Goal: Information Seeking & Learning: Check status

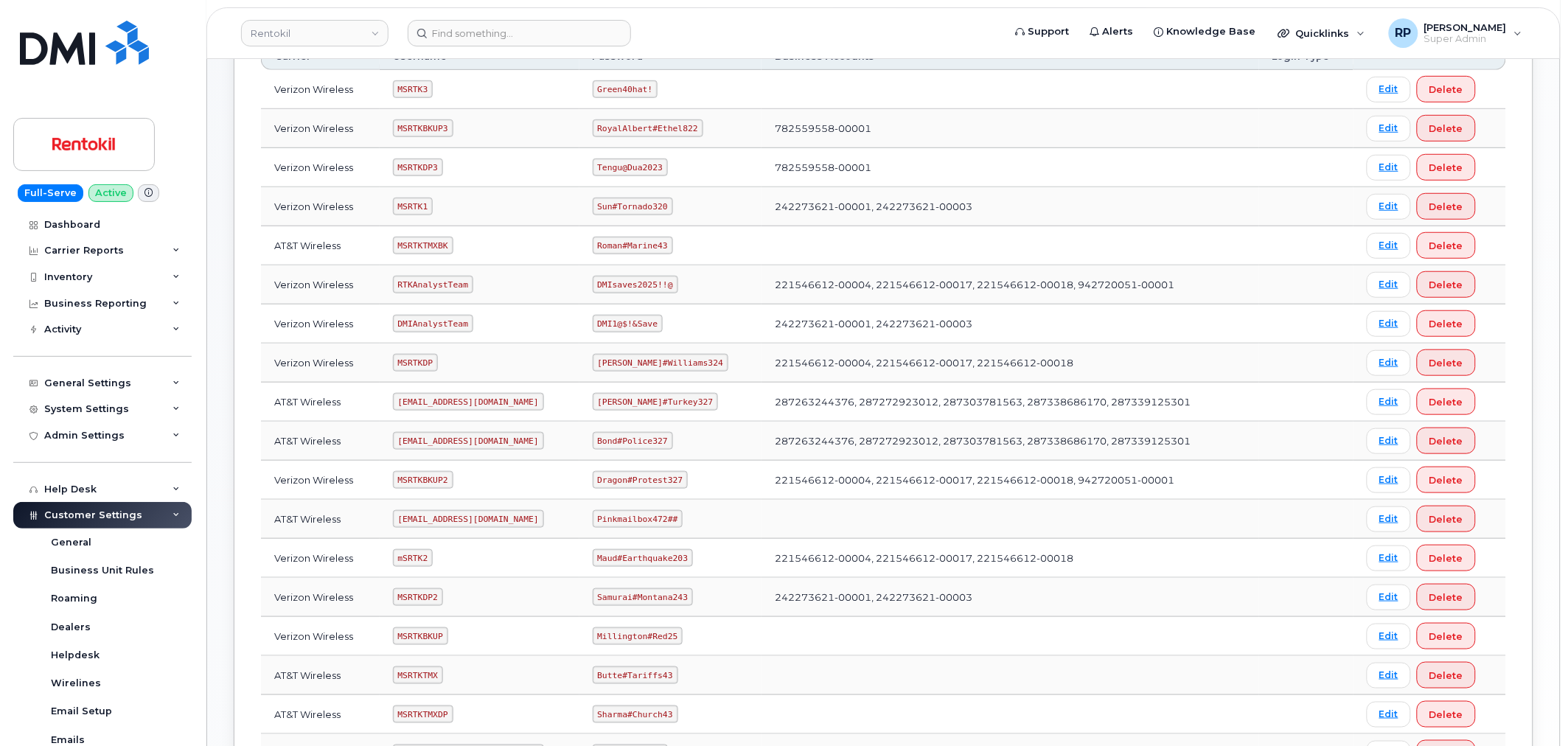
scroll to position [136, 0]
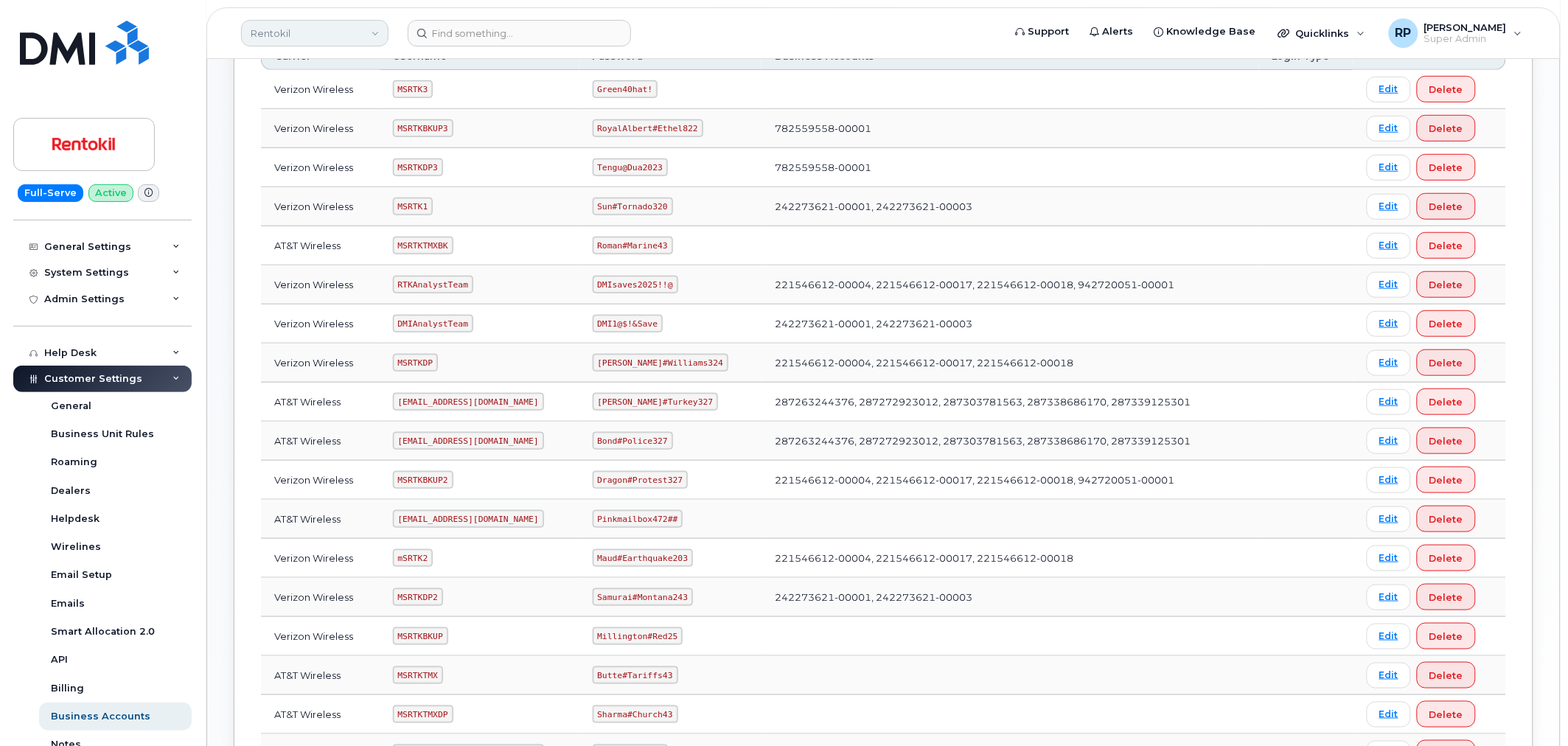
click at [269, 33] on link "Rentokil" at bounding box center [314, 33] width 148 height 26
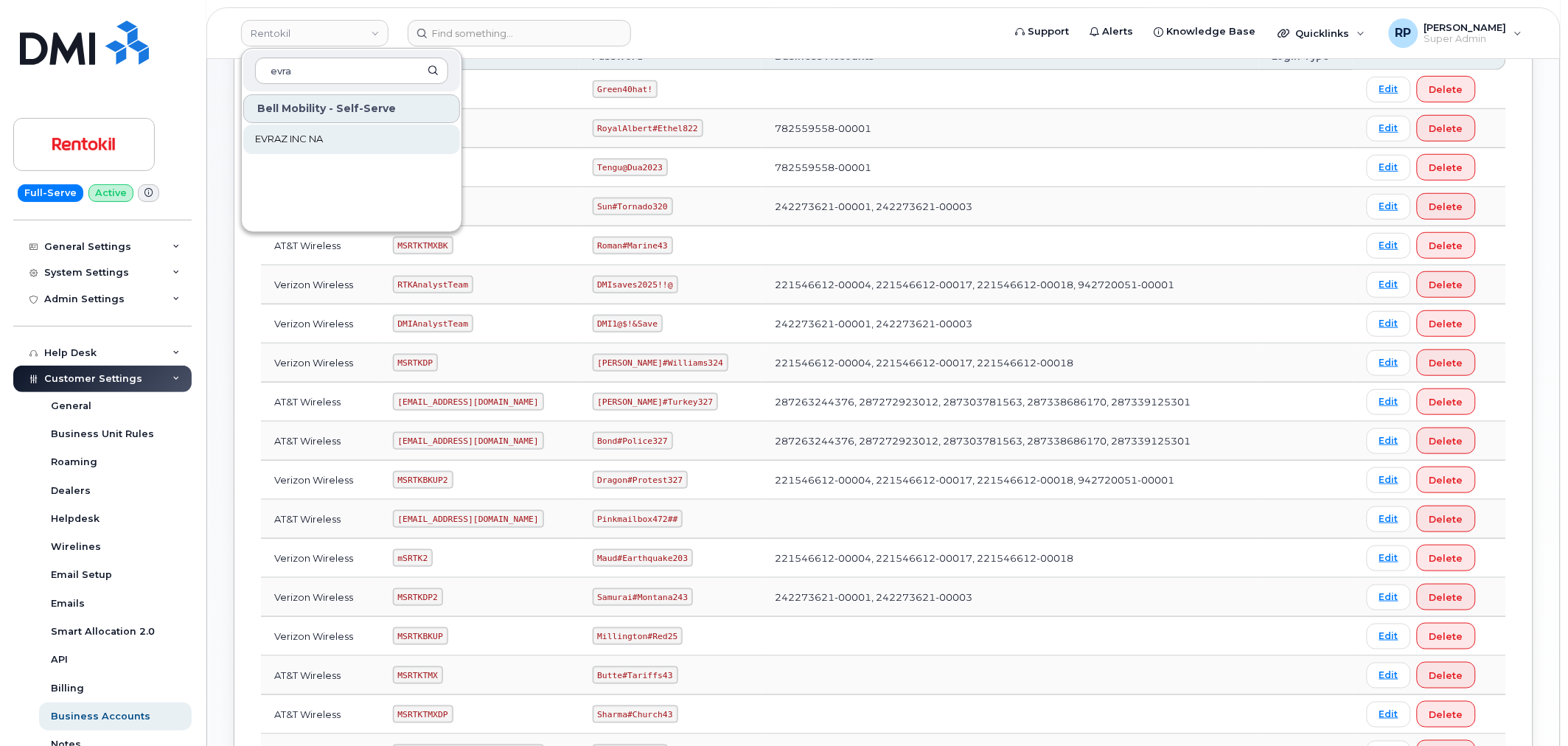
type input "evra"
click at [285, 135] on span "EVRAZ INC NA" at bounding box center [289, 139] width 68 height 14
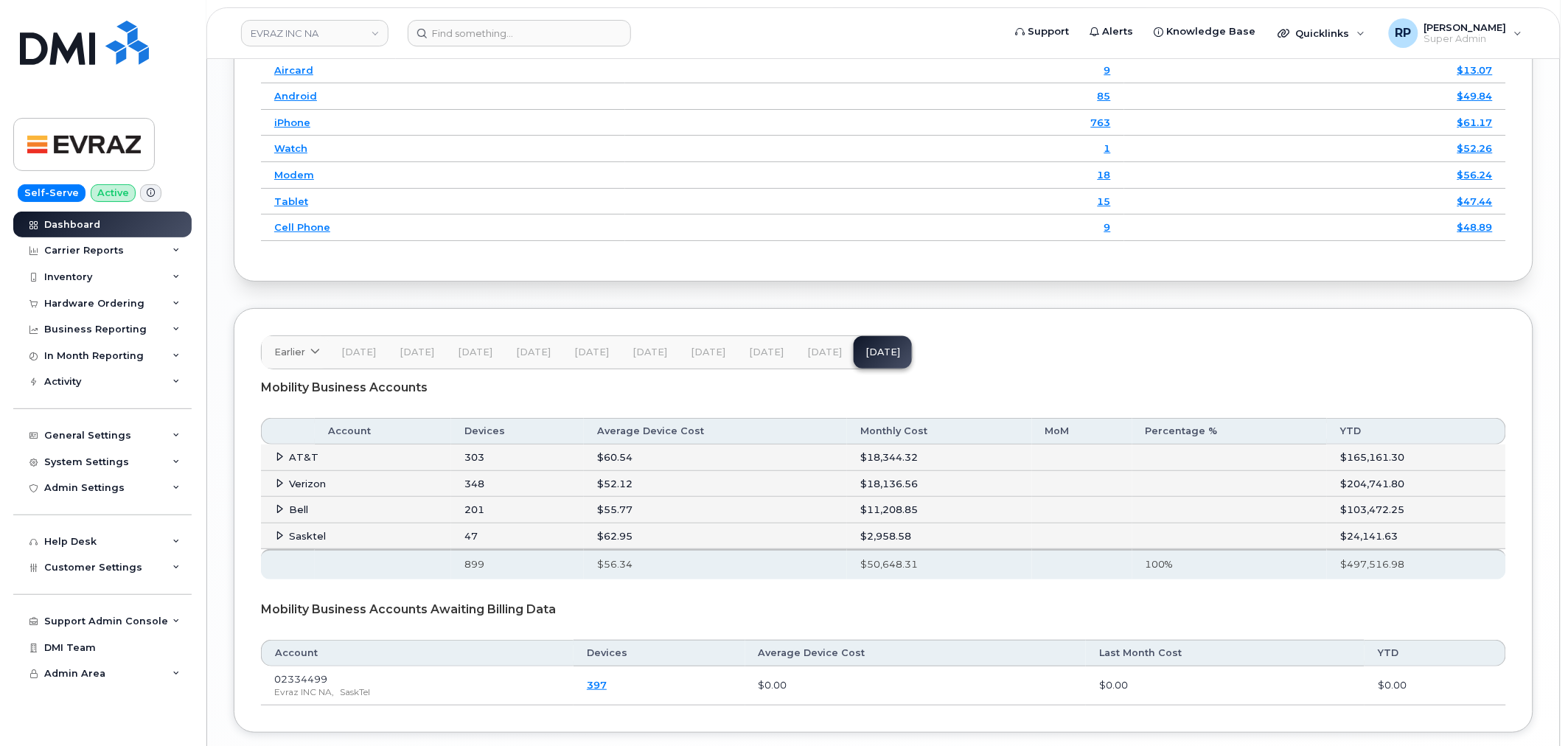
scroll to position [2023, 0]
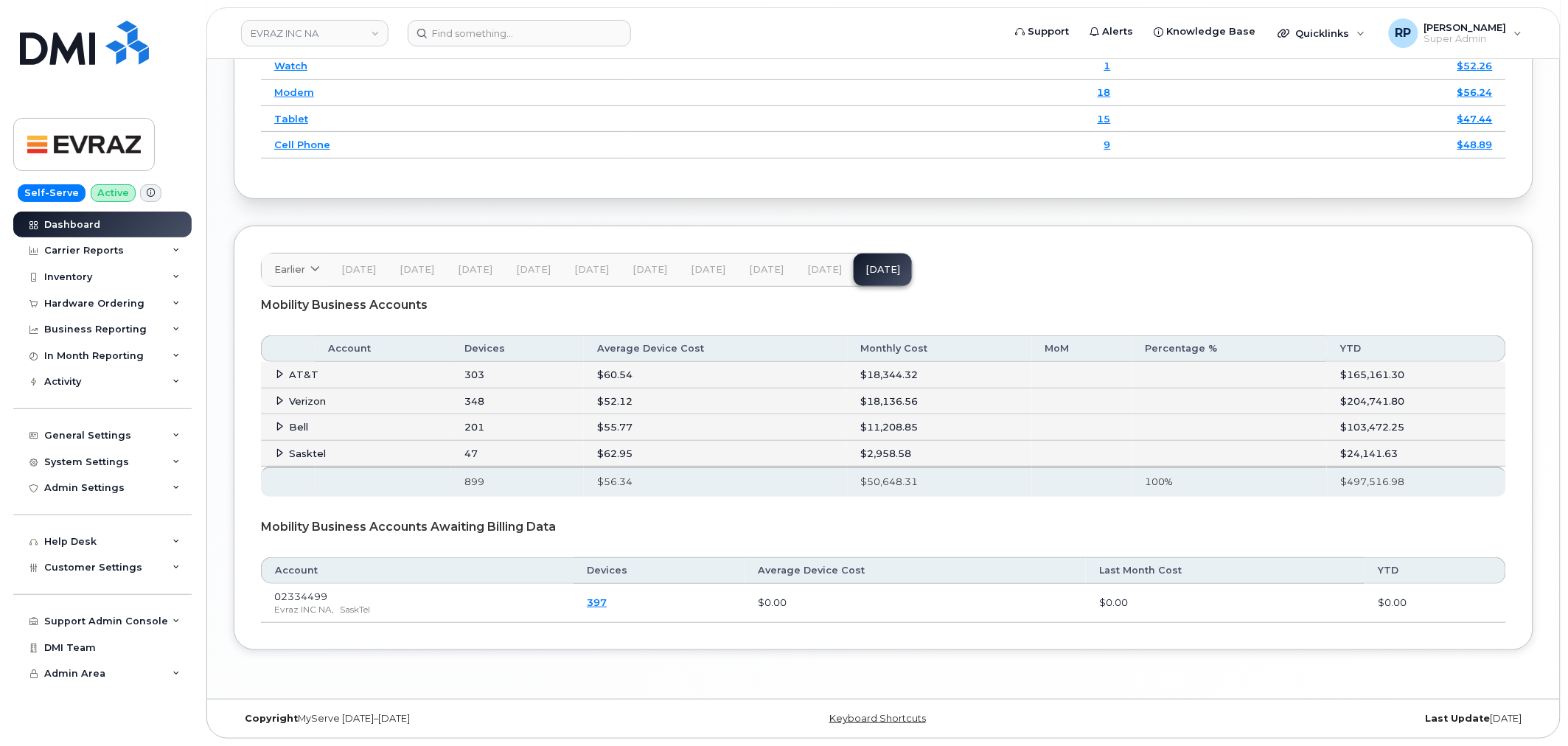
click at [278, 454] on icon at bounding box center [280, 453] width 10 height 10
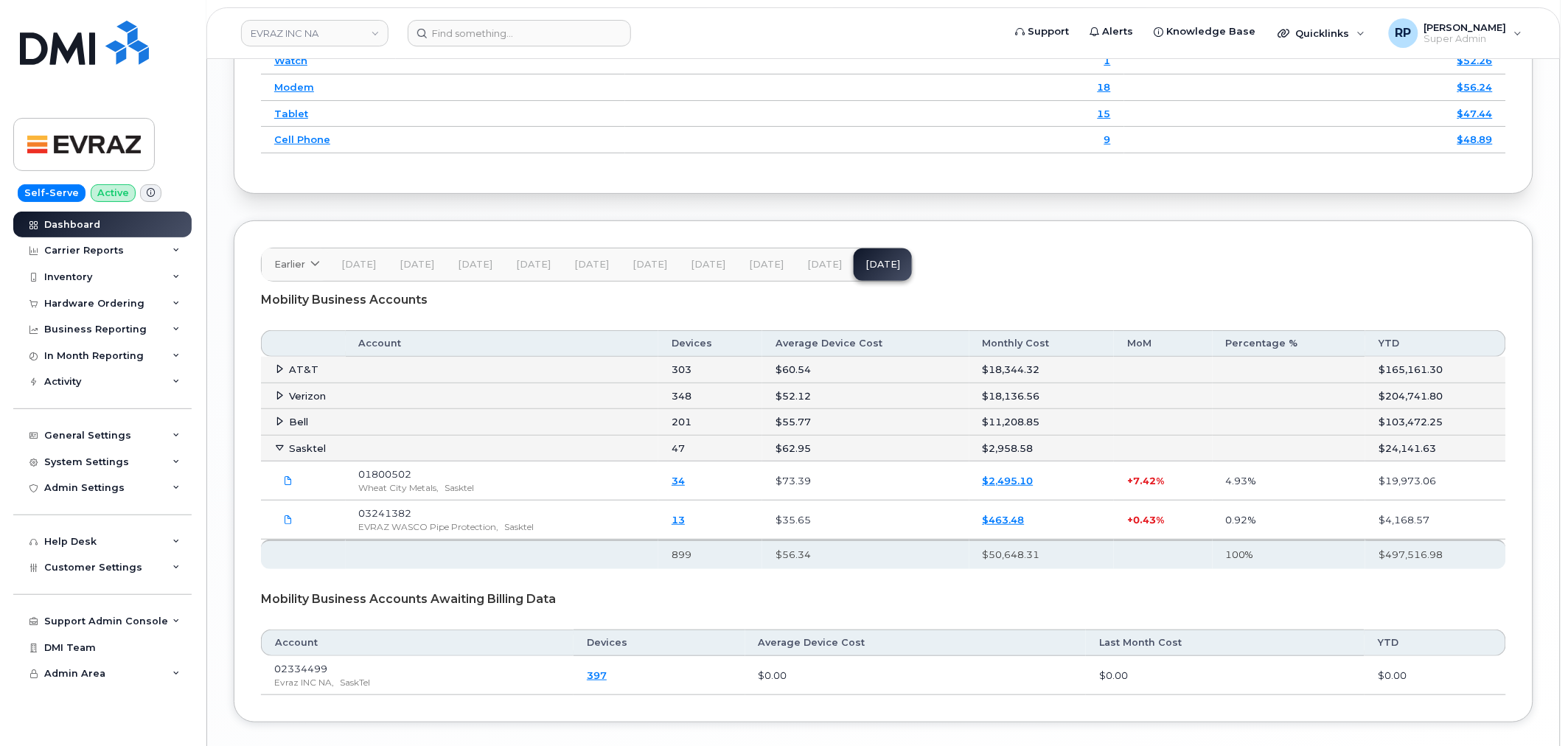
click at [806, 262] on button "Aug 25" at bounding box center [825, 265] width 58 height 33
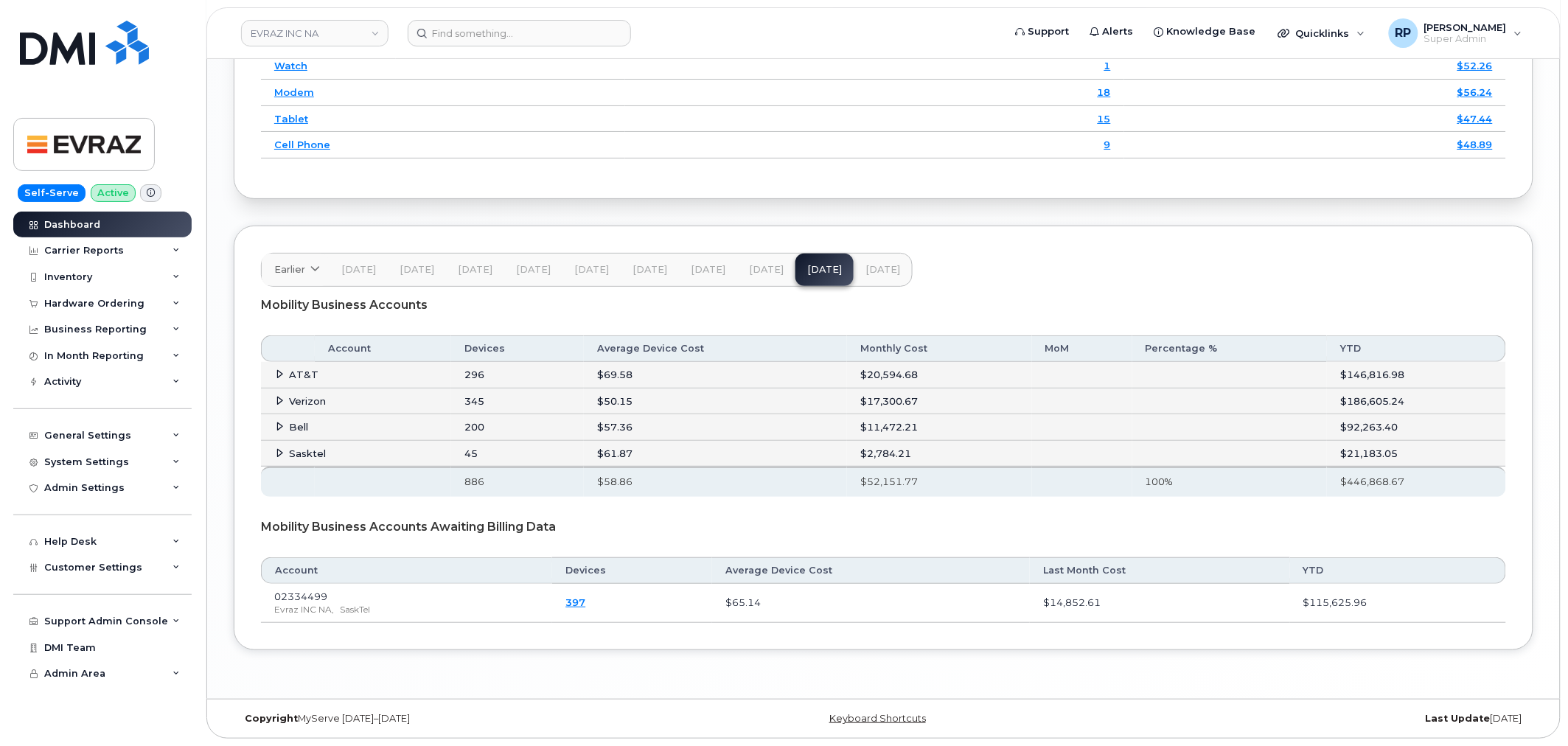
click at [763, 274] on span "Jul 25" at bounding box center [767, 270] width 35 height 12
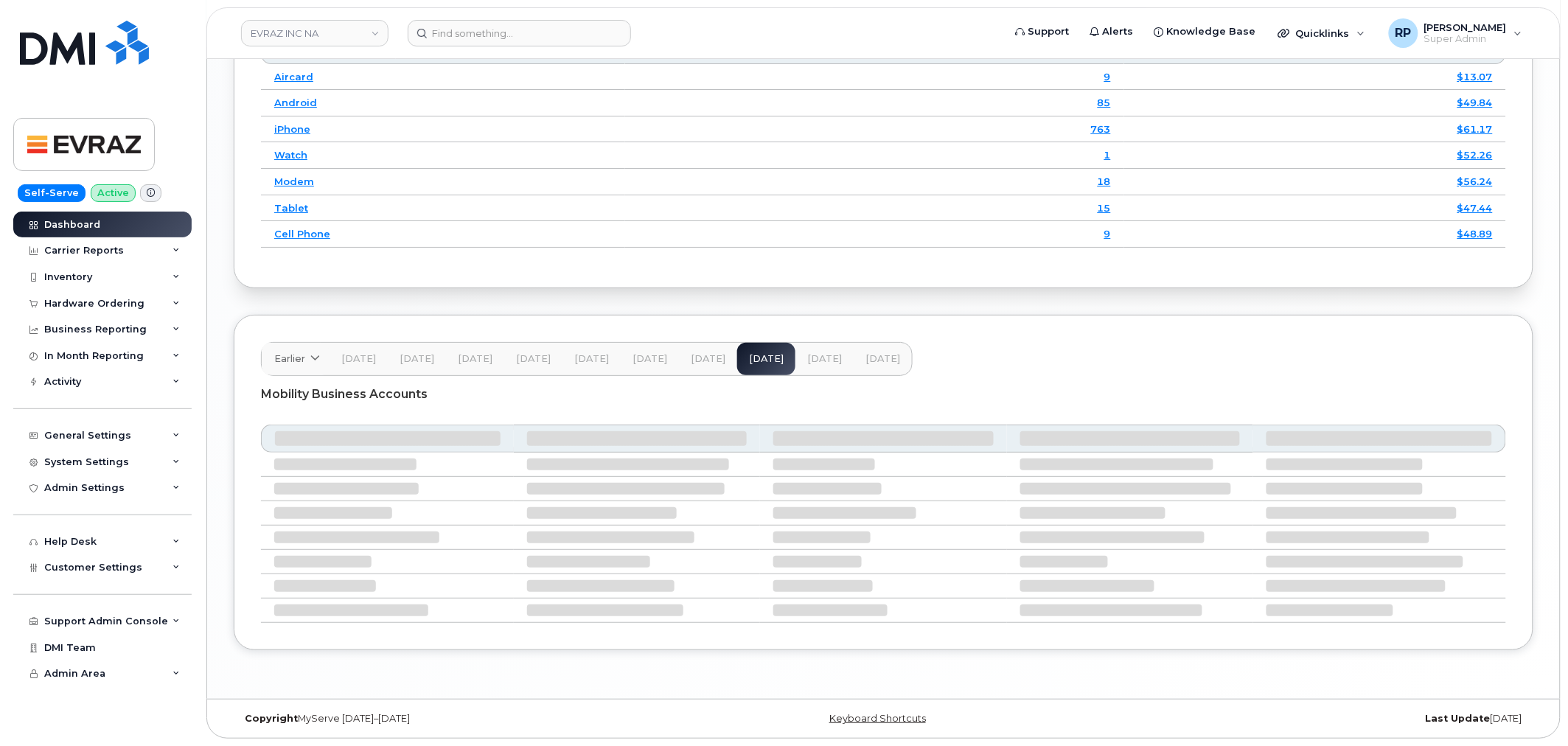
scroll to position [1897, 0]
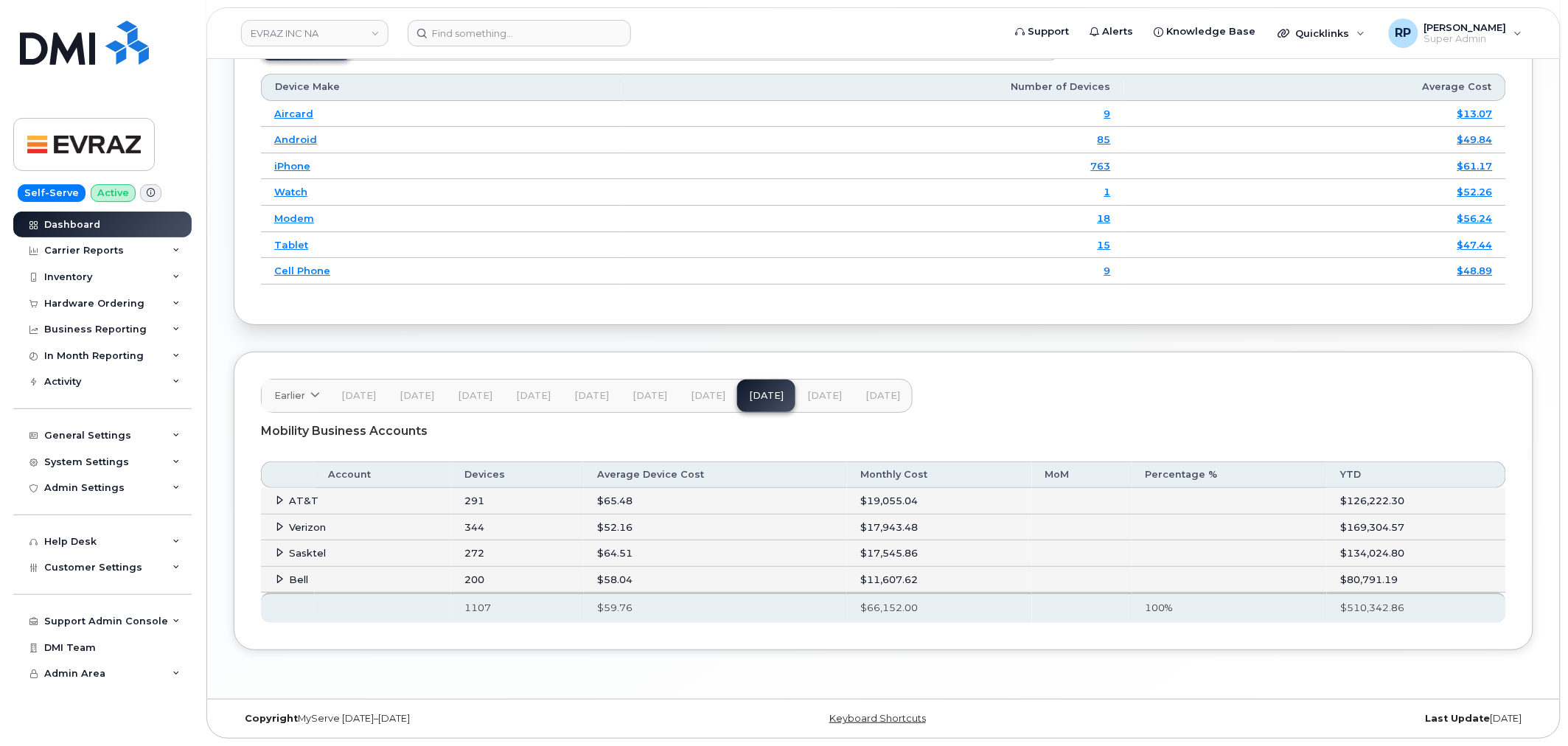
click at [817, 393] on span "Aug 25" at bounding box center [825, 396] width 35 height 12
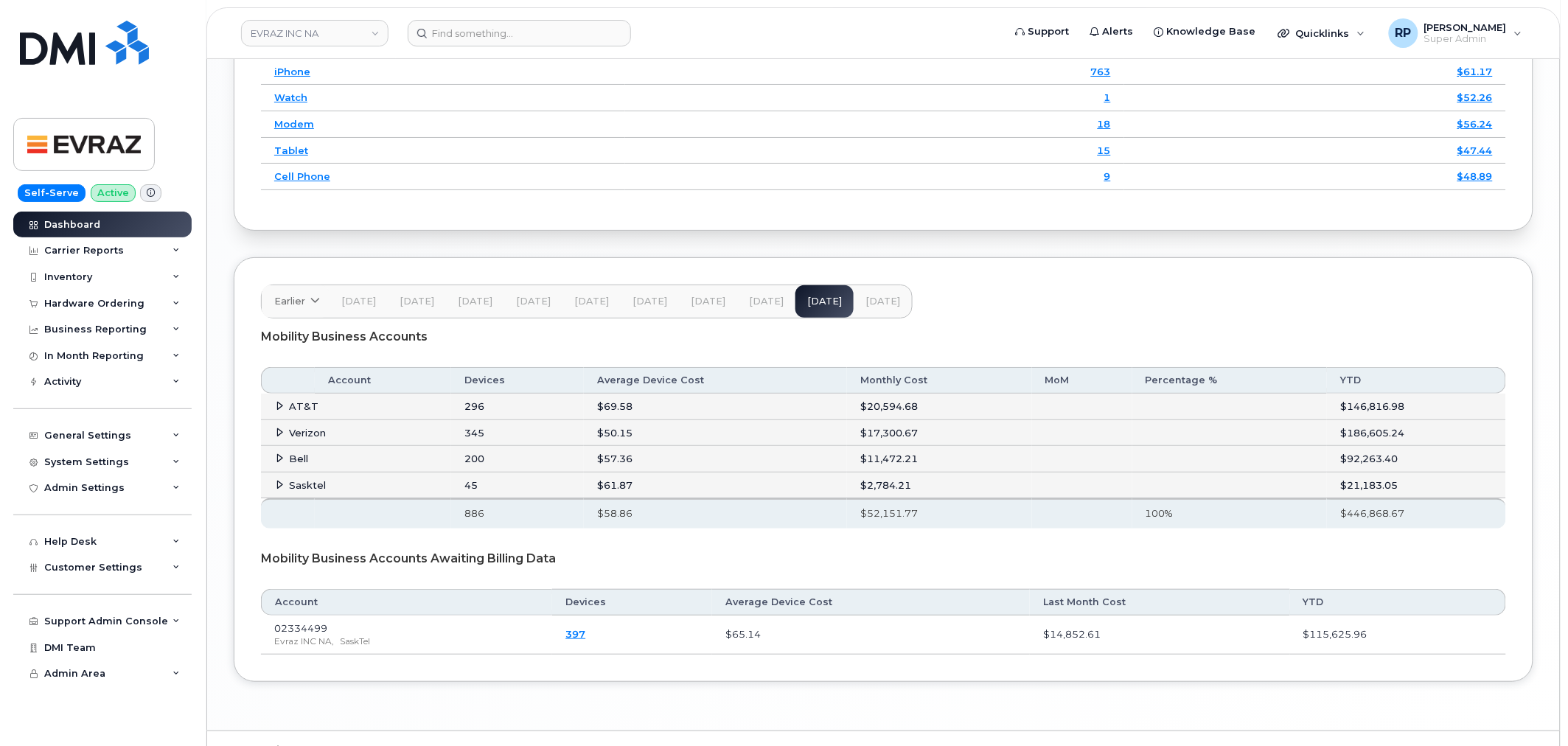
scroll to position [2023, 0]
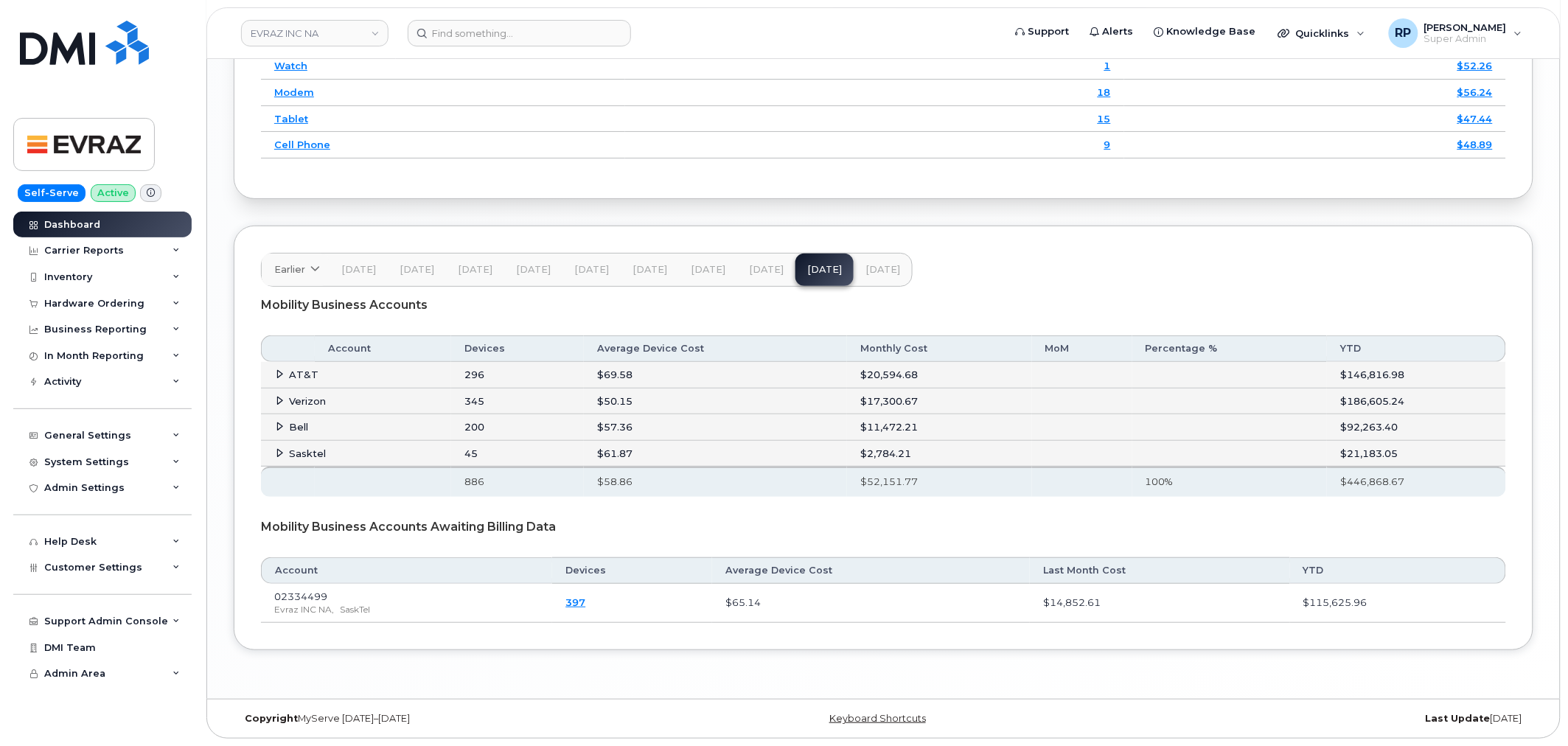
click at [280, 451] on icon at bounding box center [280, 453] width 10 height 10
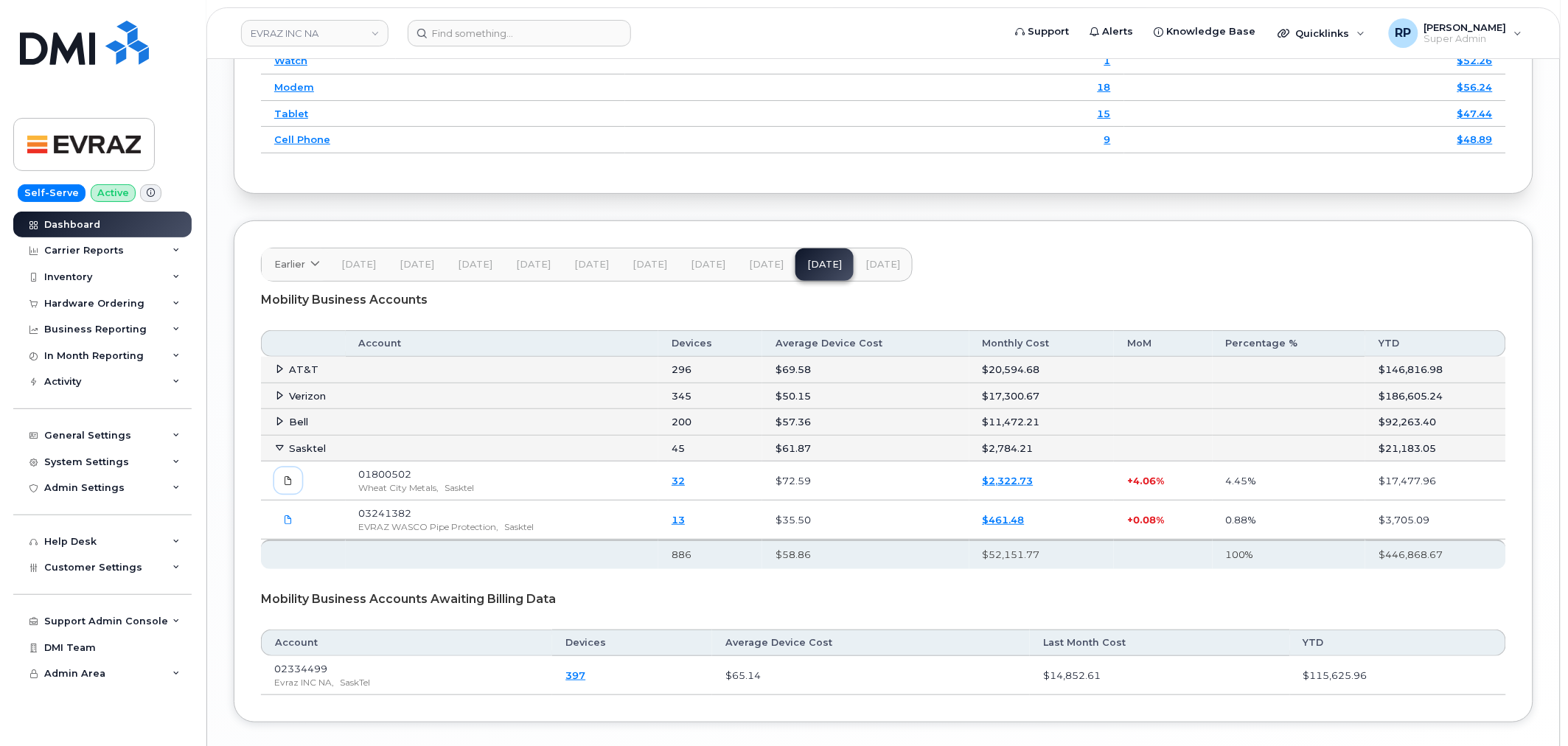
click at [287, 485] on icon at bounding box center [288, 480] width 9 height 9
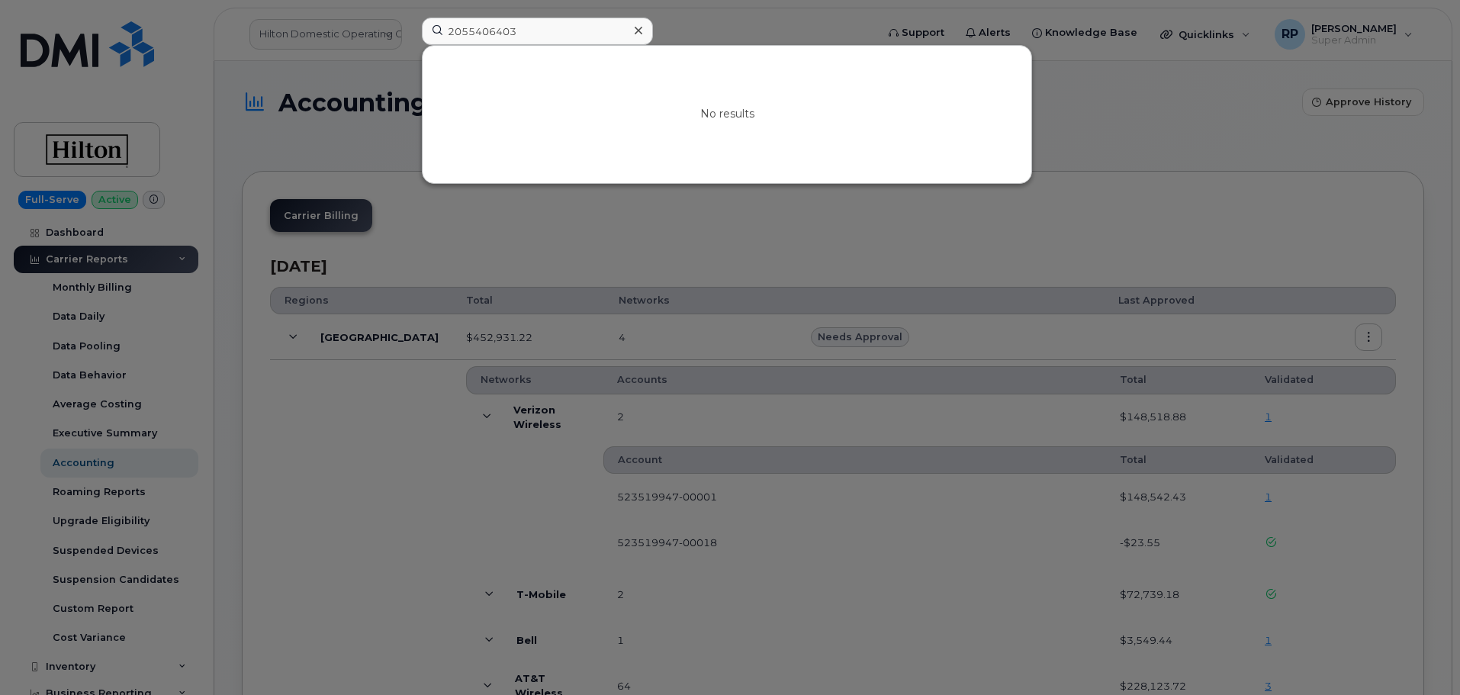
scroll to position [223, 0]
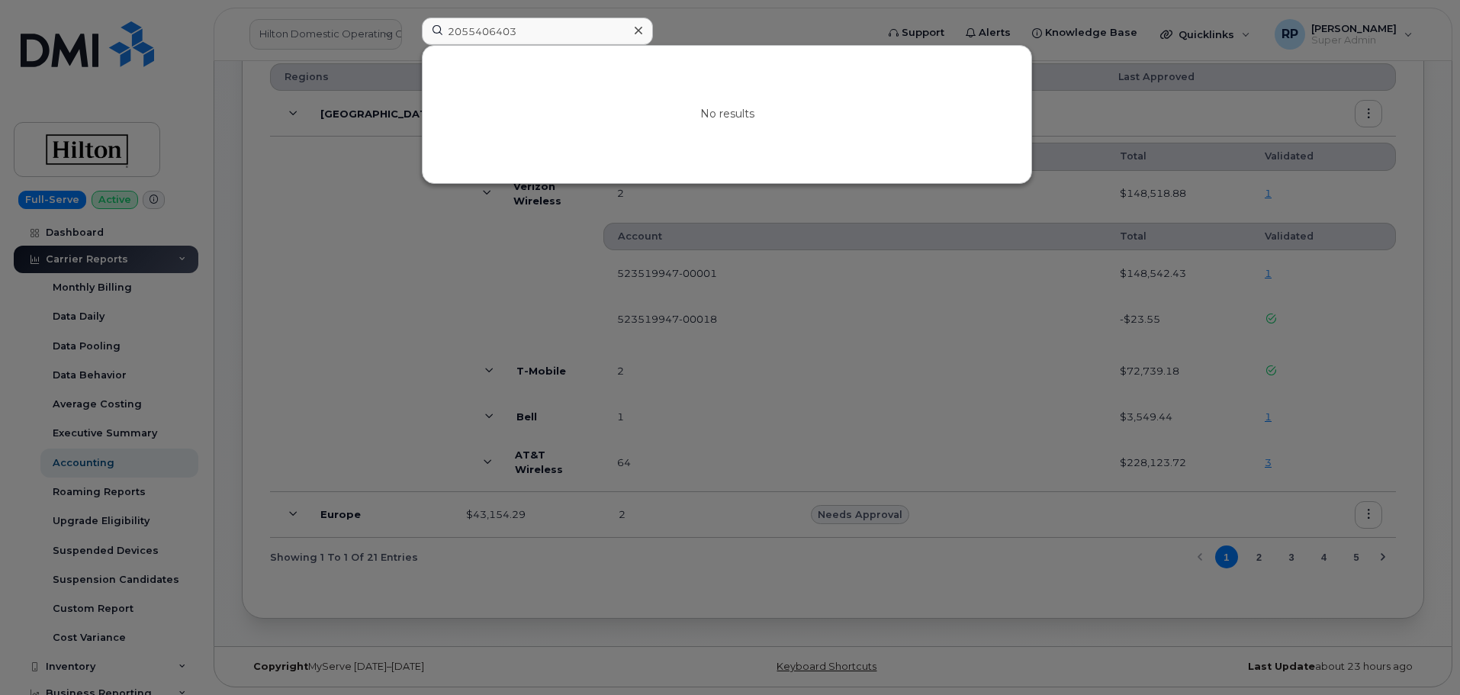
click at [300, 427] on div at bounding box center [730, 347] width 1460 height 695
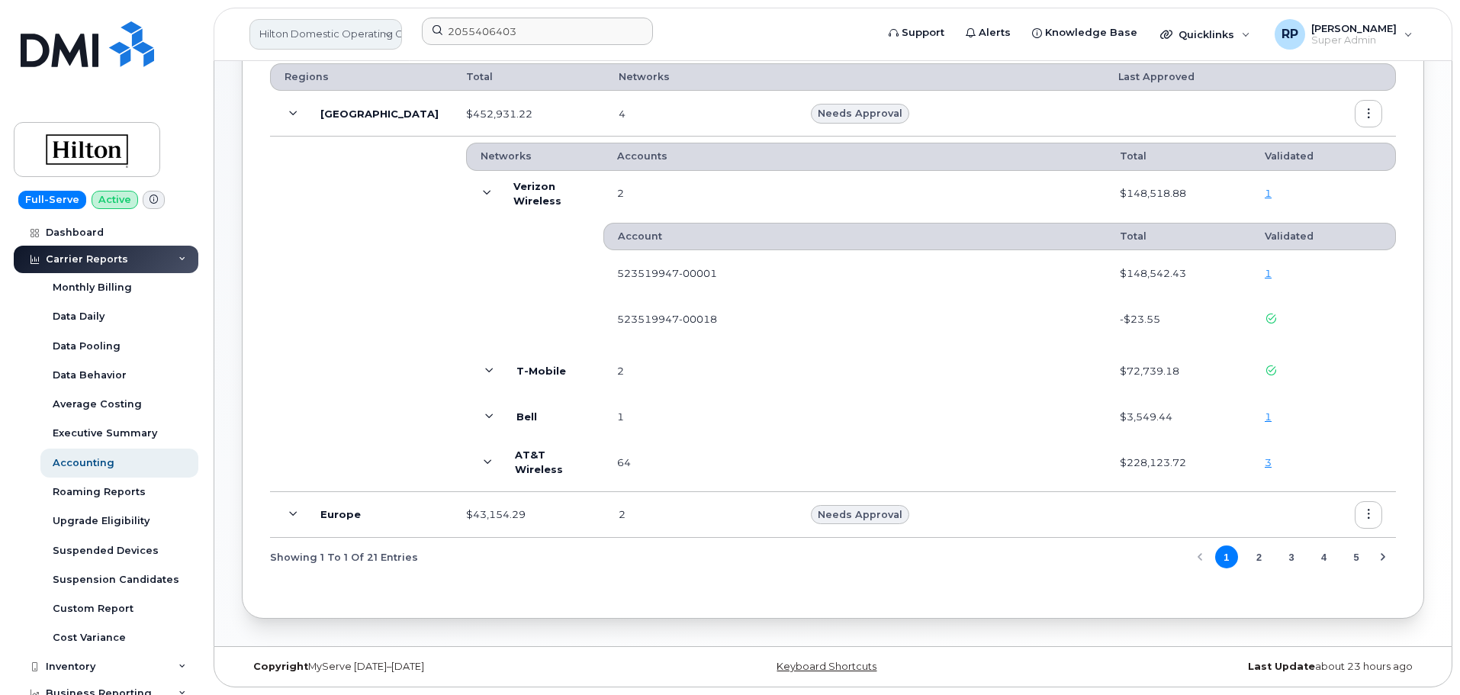
click at [310, 37] on link "Hilton Domestic Operating Company Inc" at bounding box center [325, 34] width 153 height 31
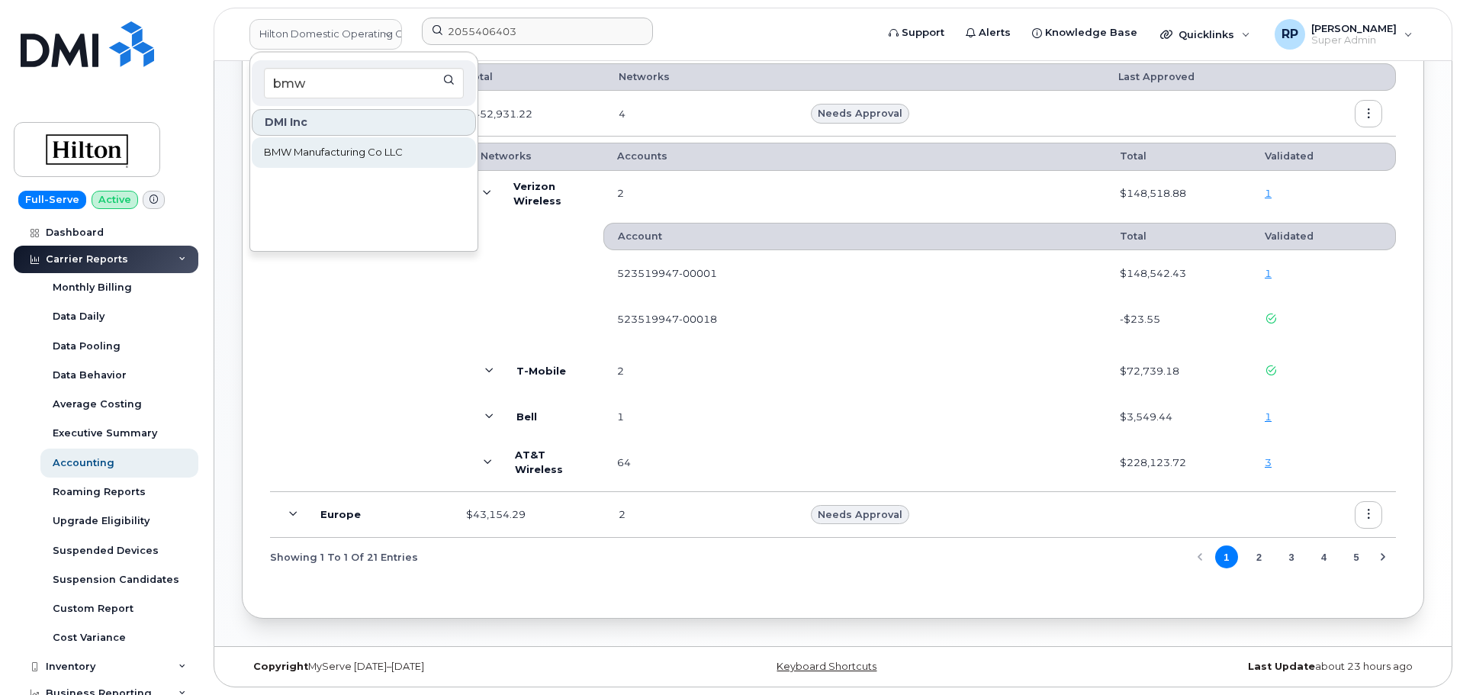
type input "bmw"
click at [323, 145] on span "BMW Manufacturing Co LLC" at bounding box center [333, 152] width 139 height 15
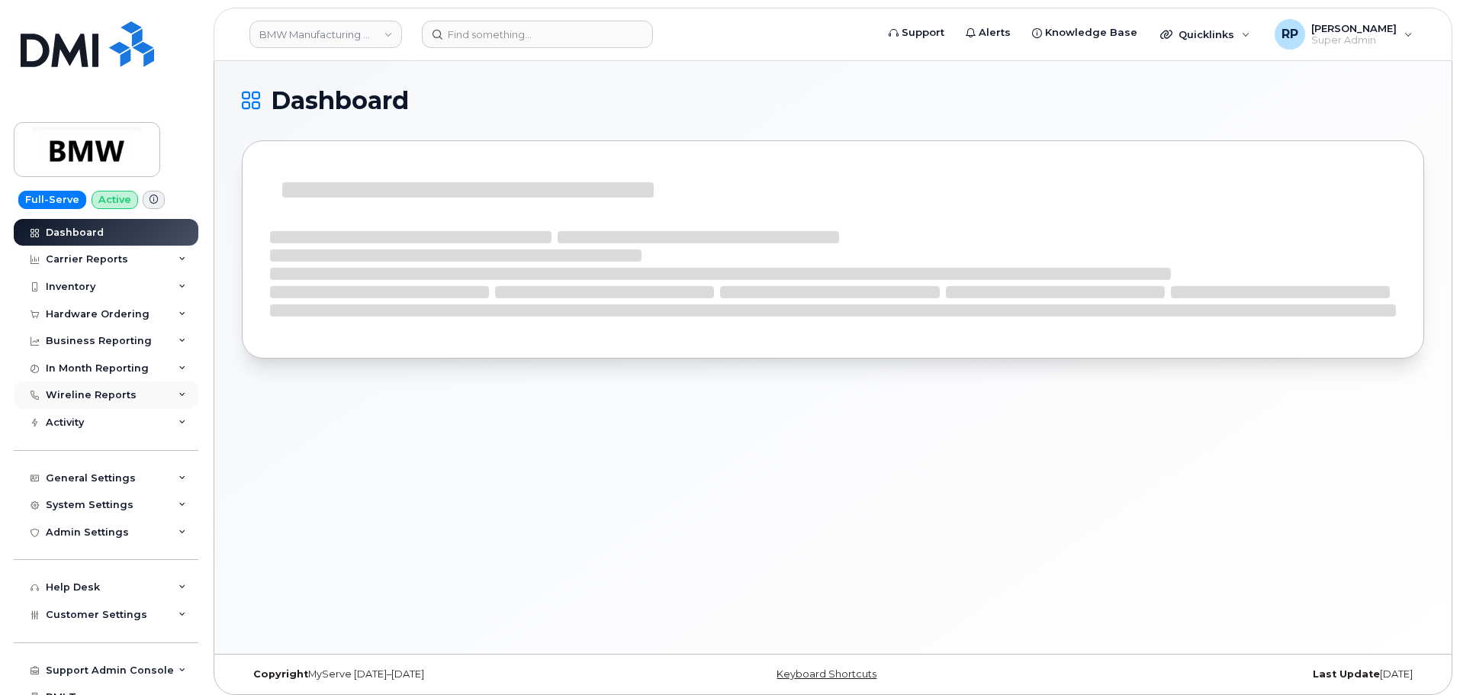
click at [110, 391] on div "Wireline Reports" at bounding box center [91, 395] width 91 height 12
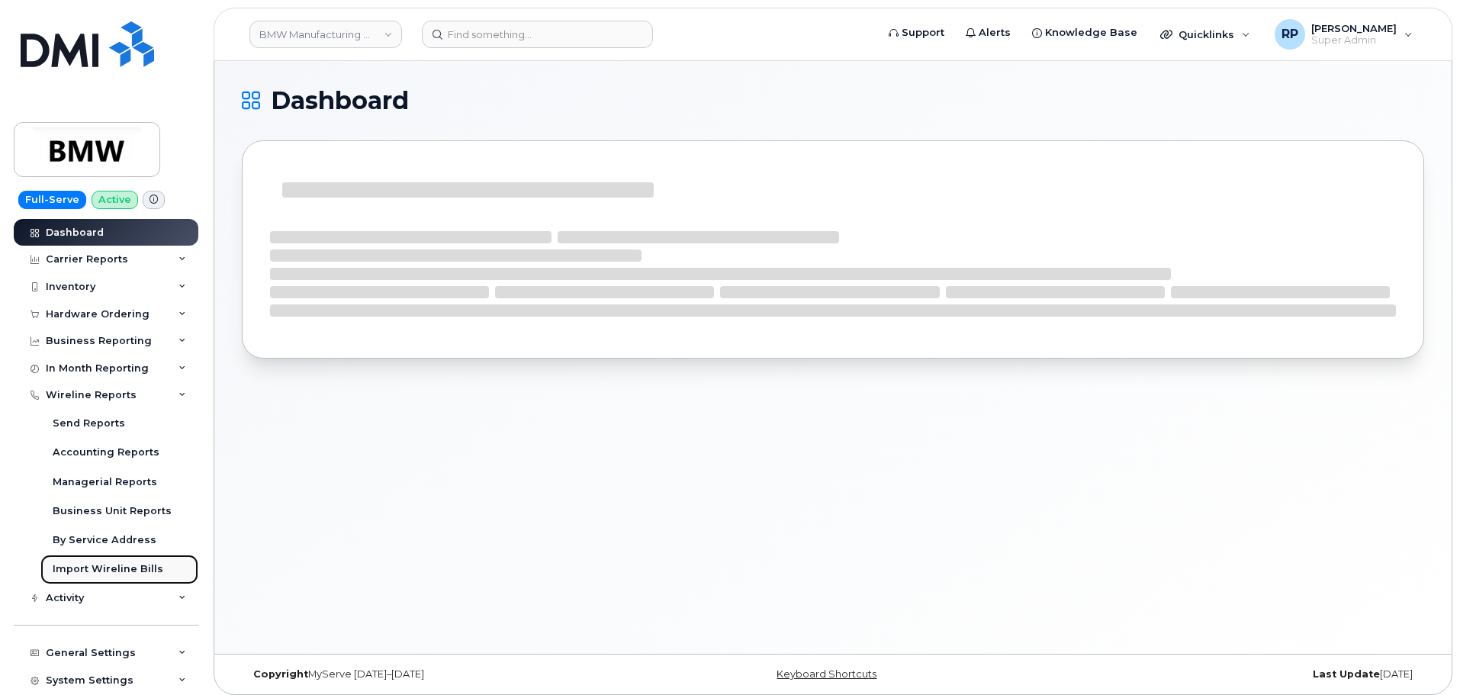
click at [111, 567] on div "Import Wireline Bills" at bounding box center [108, 569] width 111 height 14
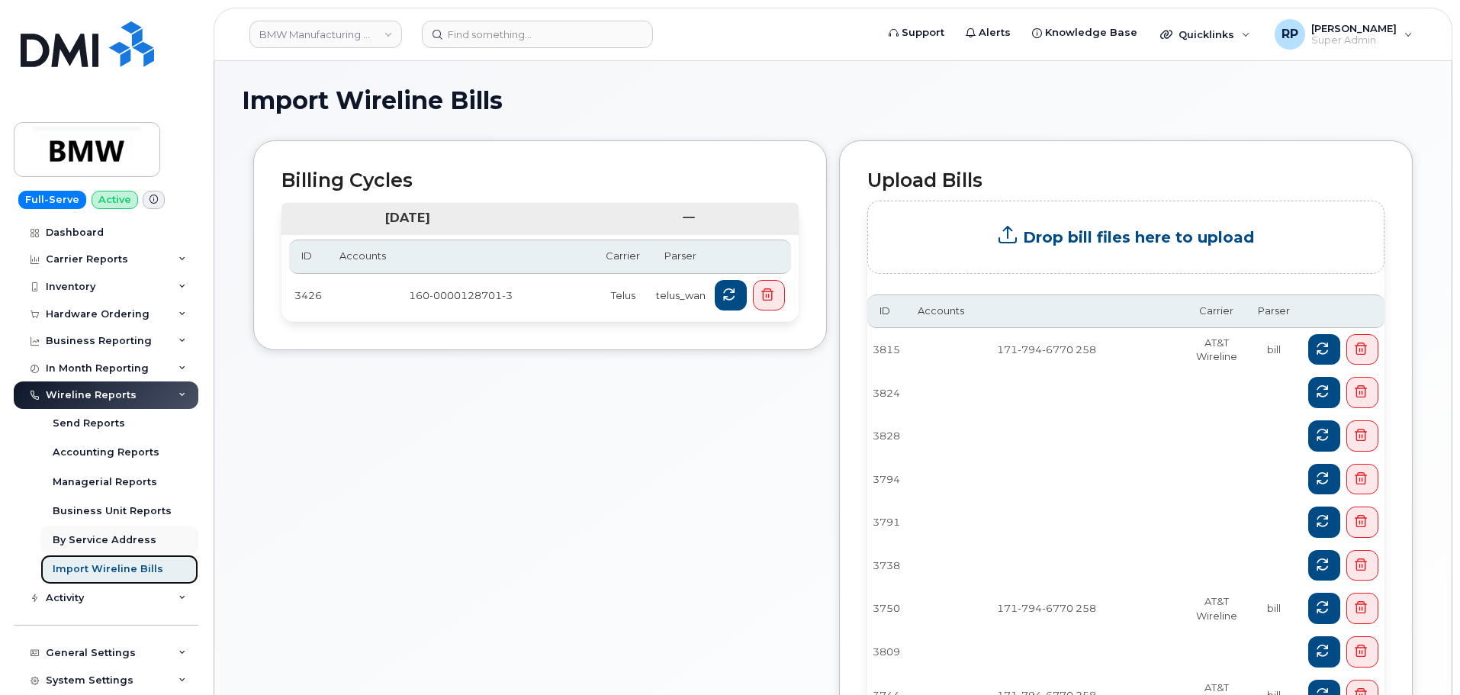
scroll to position [127, 0]
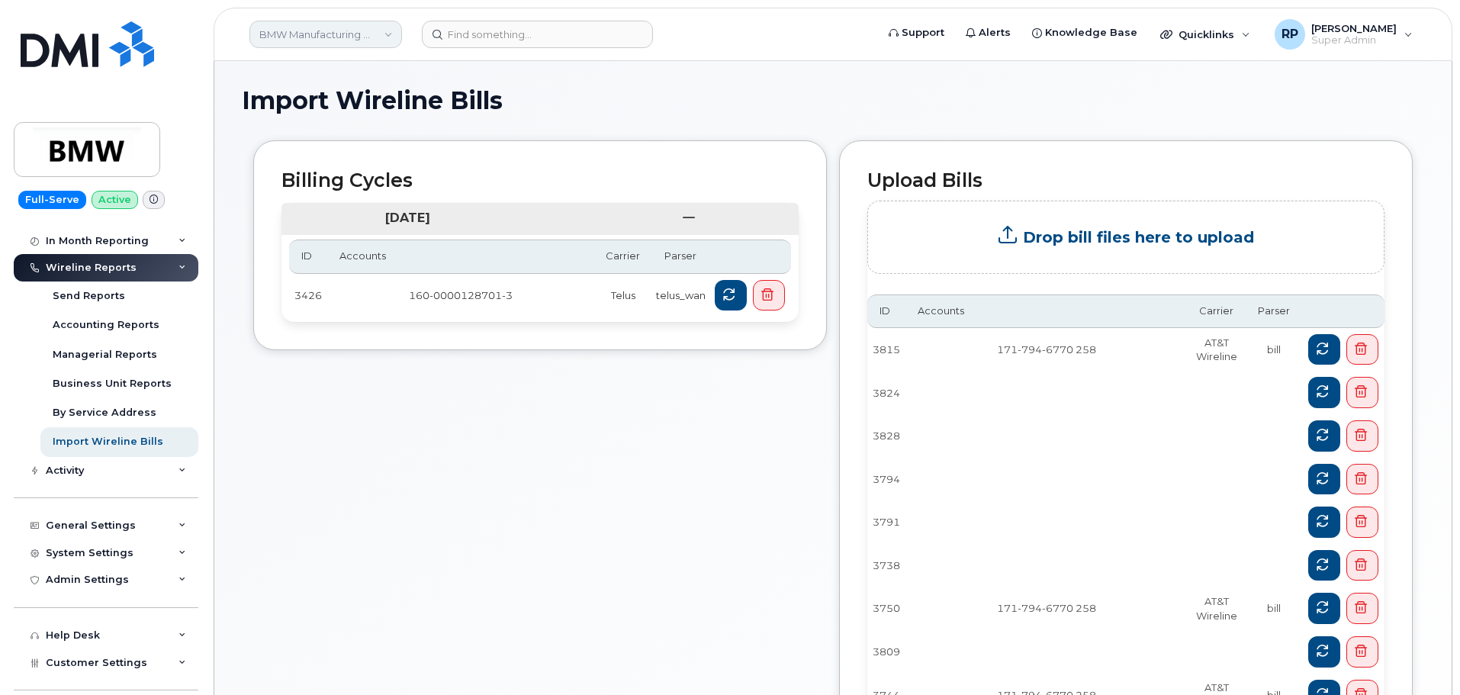
click at [305, 27] on link "BMW Manufacturing Co LLC" at bounding box center [325, 34] width 153 height 27
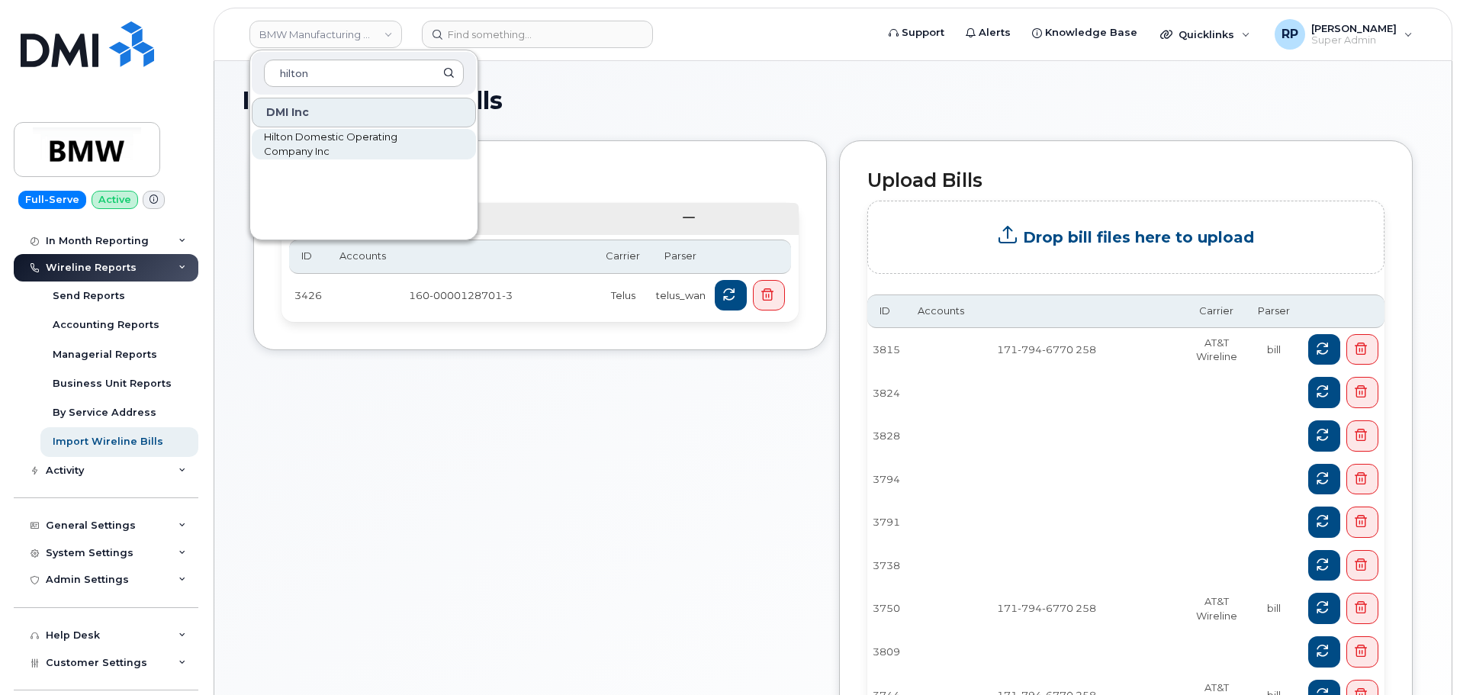
type input "hilton"
click at [307, 146] on span "Hilton Domestic Operating Company Inc" at bounding box center [351, 145] width 175 height 30
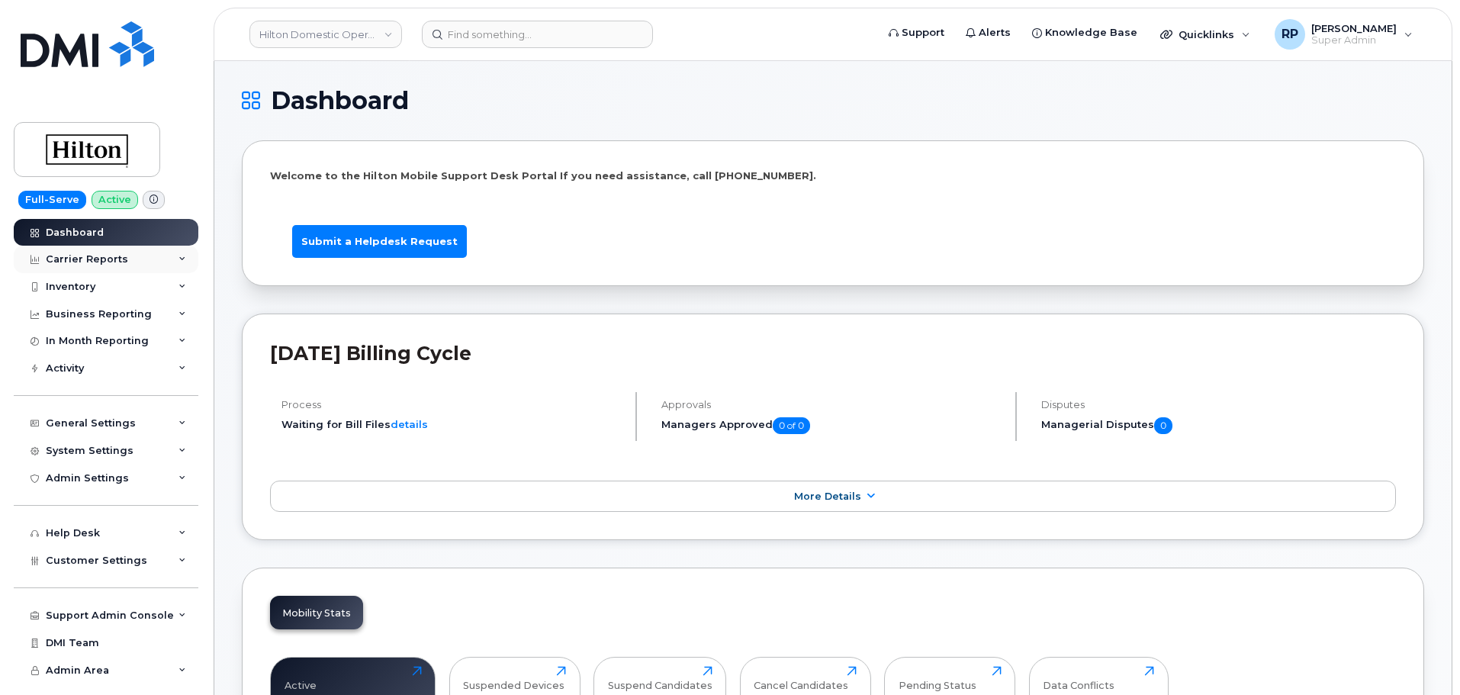
click at [127, 262] on div "Carrier Reports" at bounding box center [106, 259] width 185 height 27
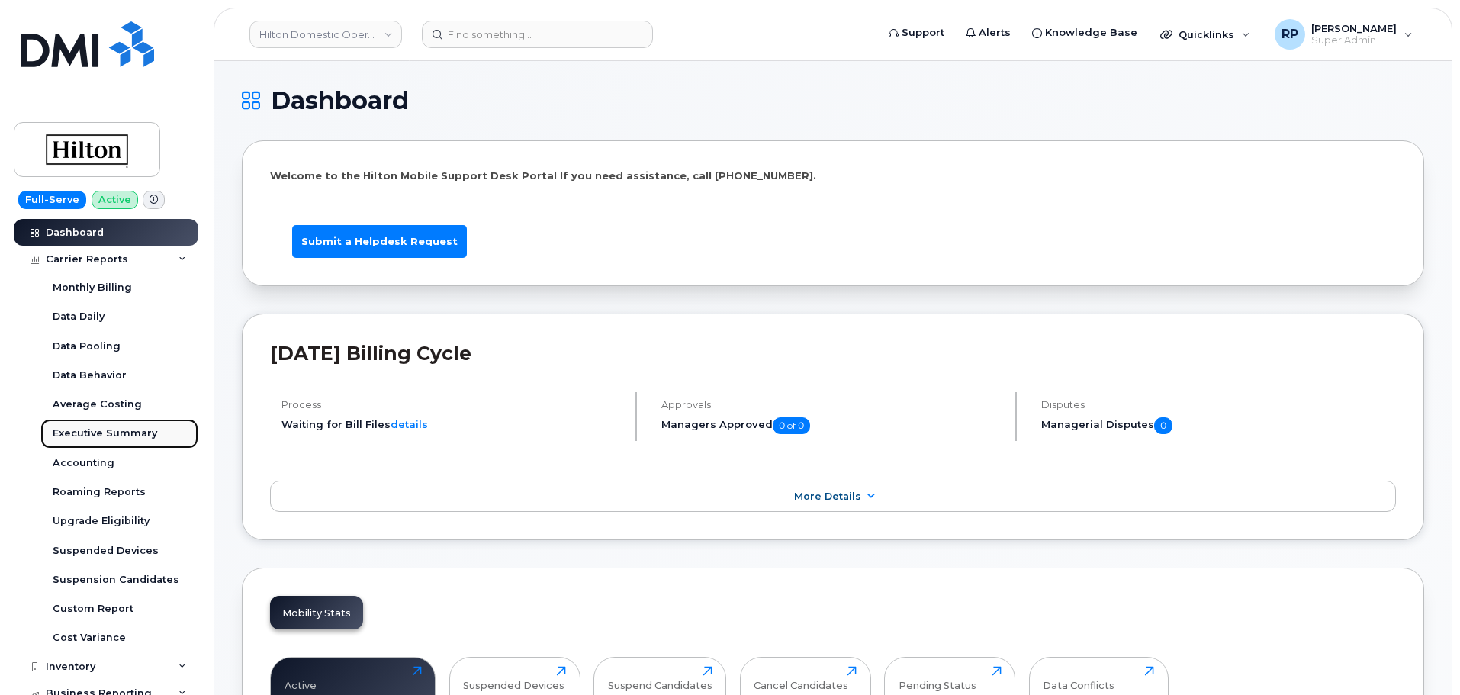
click at [95, 428] on div "Executive Summary" at bounding box center [105, 433] width 105 height 14
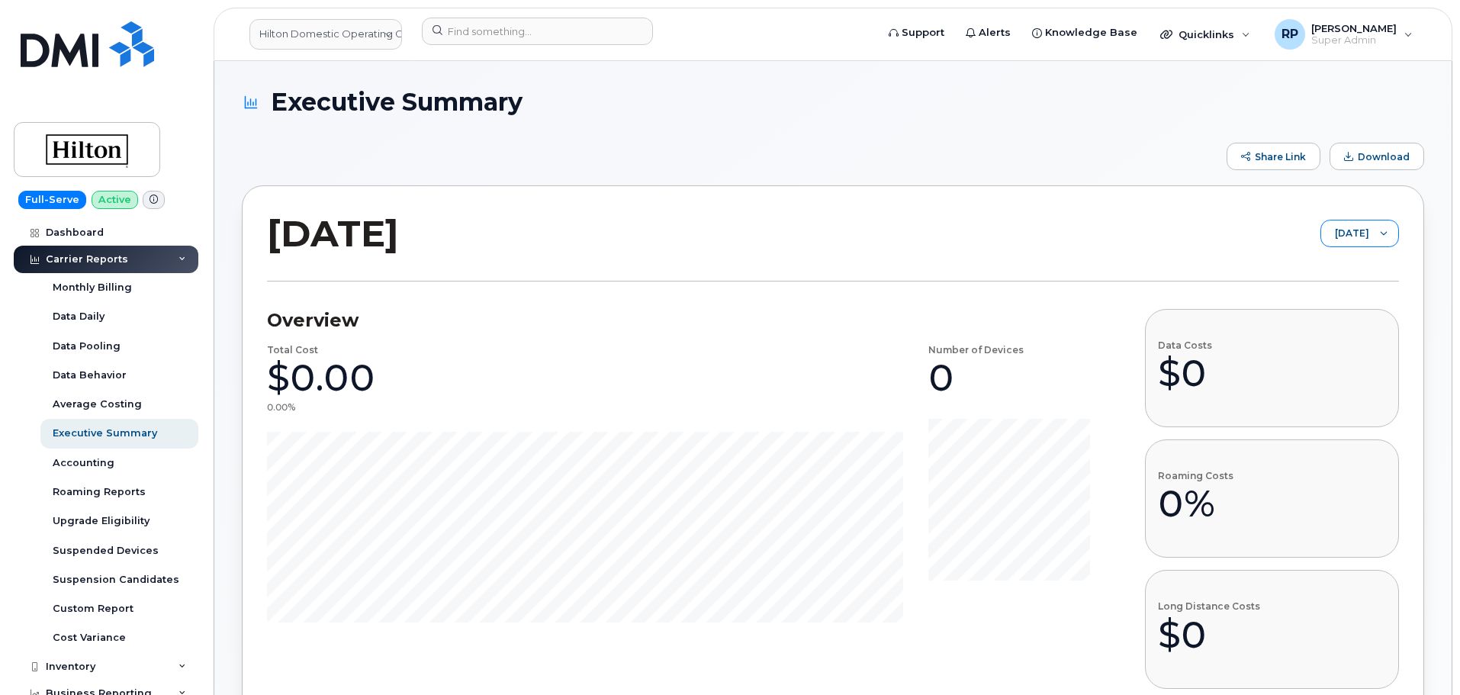
click at [1337, 228] on span "November 2025" at bounding box center [1345, 233] width 48 height 27
click at [1323, 292] on span "September 2025" at bounding box center [1309, 293] width 33 height 14
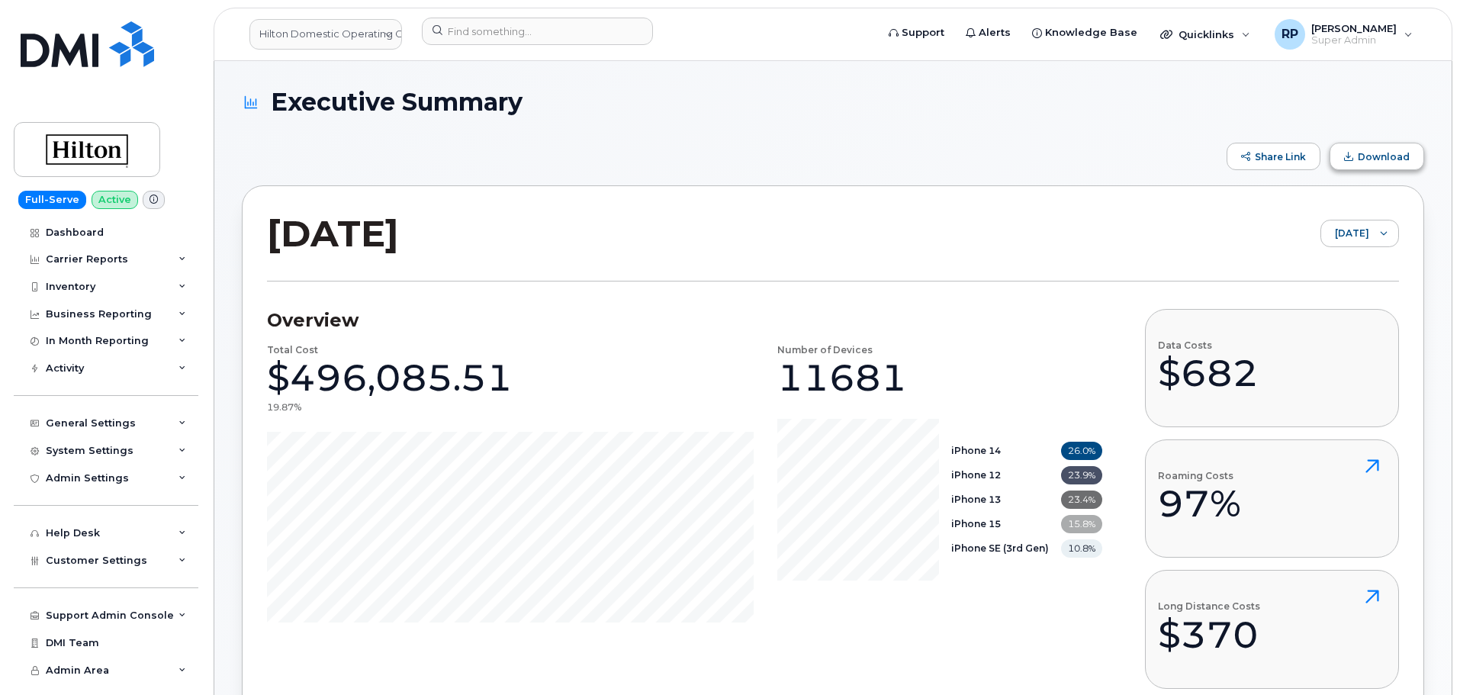
click at [1368, 156] on span "Download" at bounding box center [1384, 156] width 52 height 11
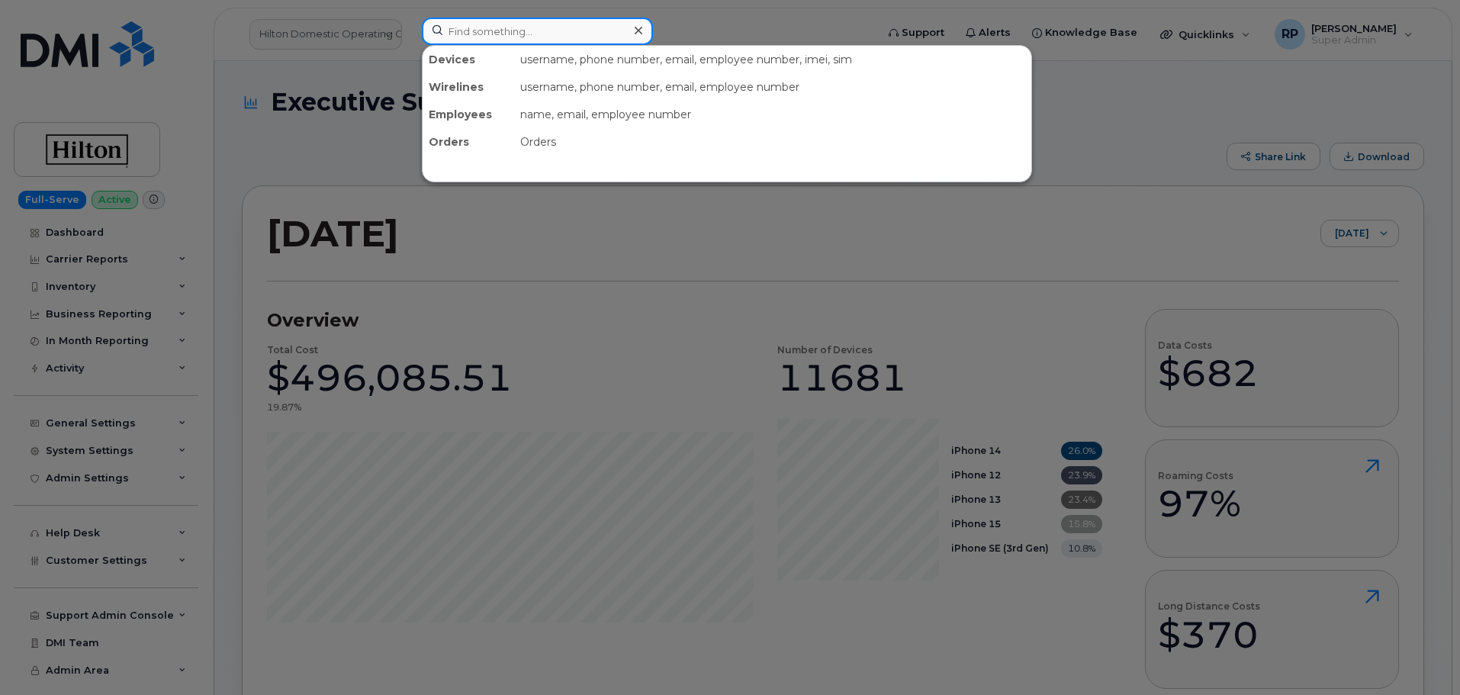
click at [533, 40] on input at bounding box center [537, 31] width 231 height 27
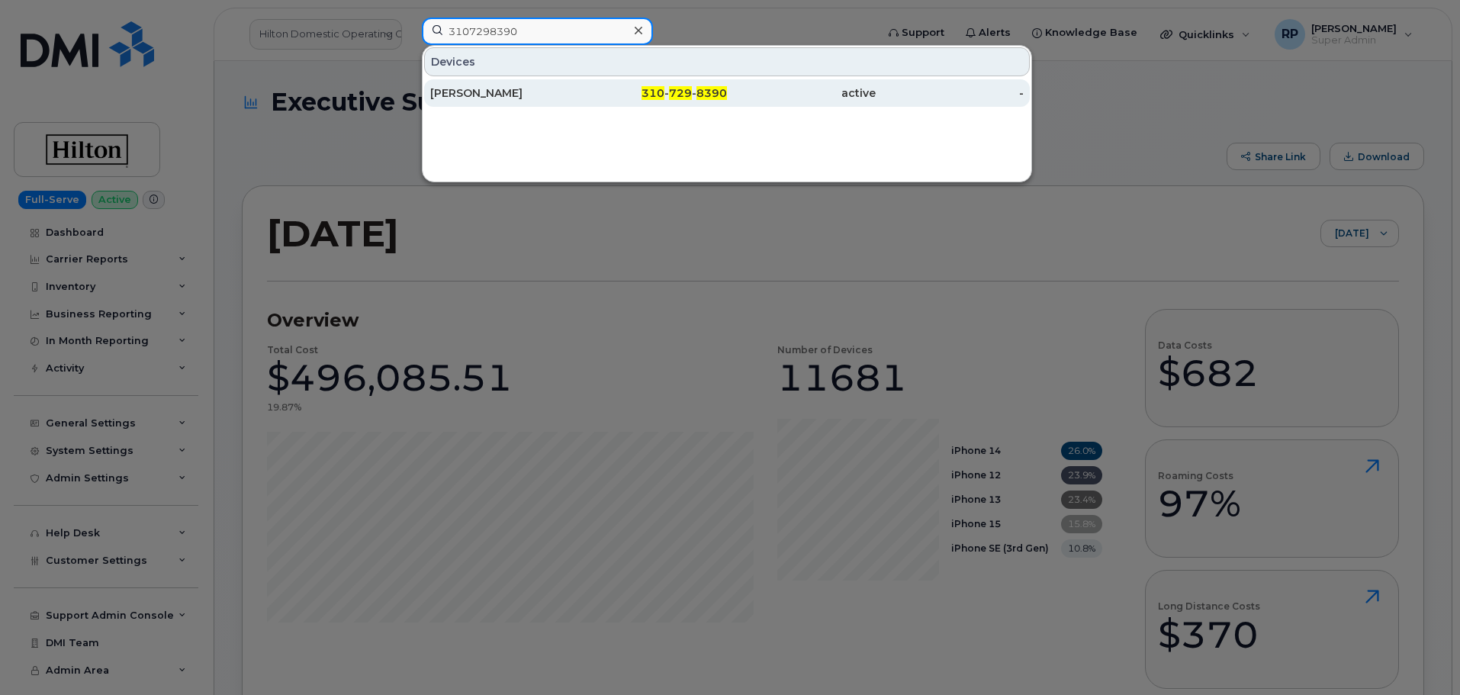
type input "3107298390"
click at [520, 95] on div "CHRISTOPHER NASSETTA" at bounding box center [504, 92] width 149 height 15
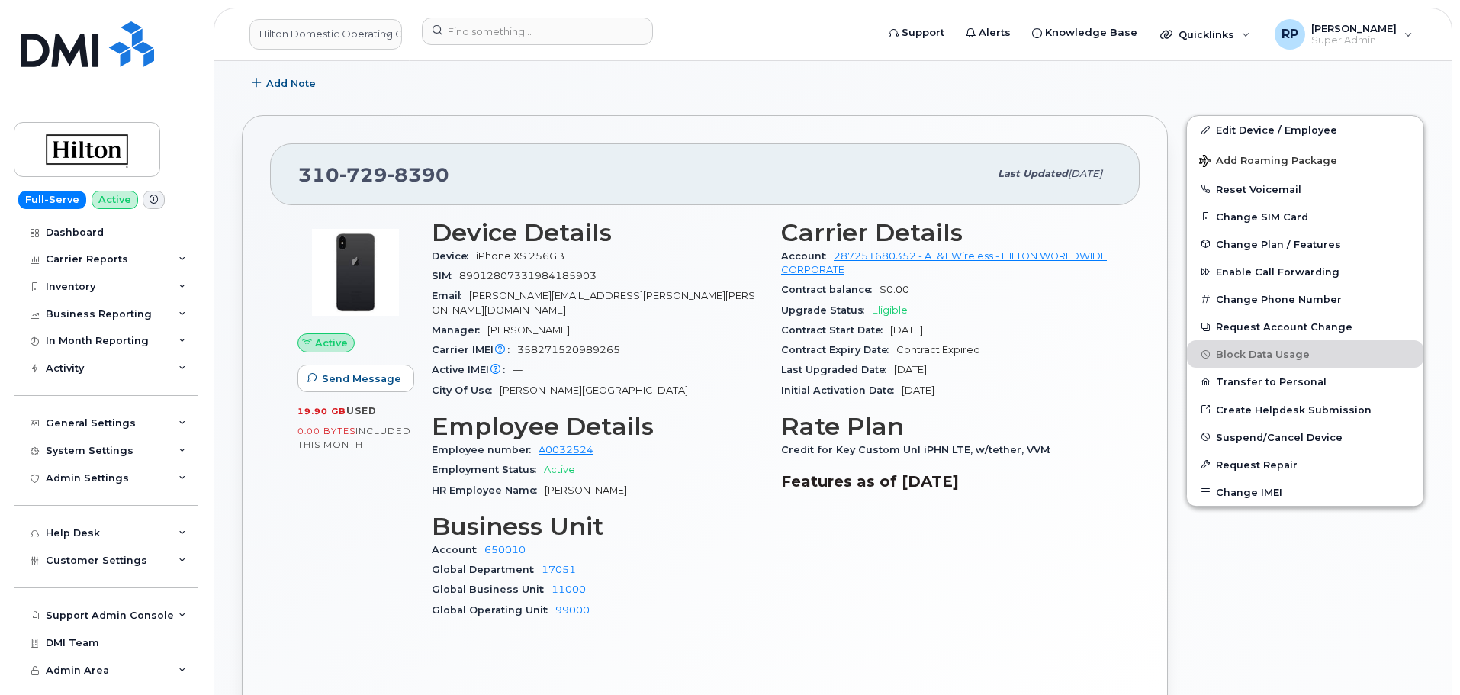
scroll to position [365, 0]
